Goal: Check status

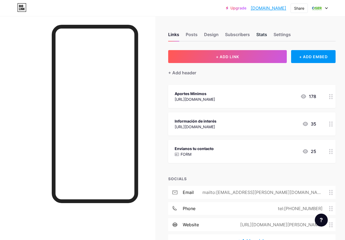
click at [263, 37] on div "Stats" at bounding box center [261, 36] width 11 height 10
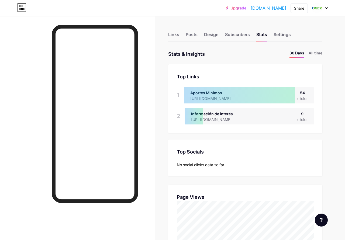
scroll to position [240, 345]
click at [177, 34] on div "Links" at bounding box center [173, 36] width 11 height 10
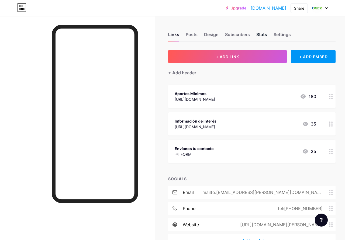
click at [264, 35] on div "Stats" at bounding box center [261, 36] width 11 height 10
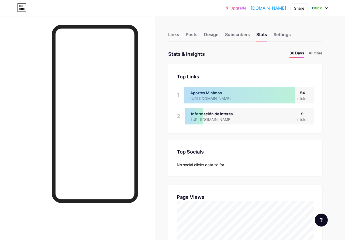
scroll to position [240, 345]
click at [173, 35] on div "Links" at bounding box center [173, 36] width 11 height 10
